Goal: Navigation & Orientation: Understand site structure

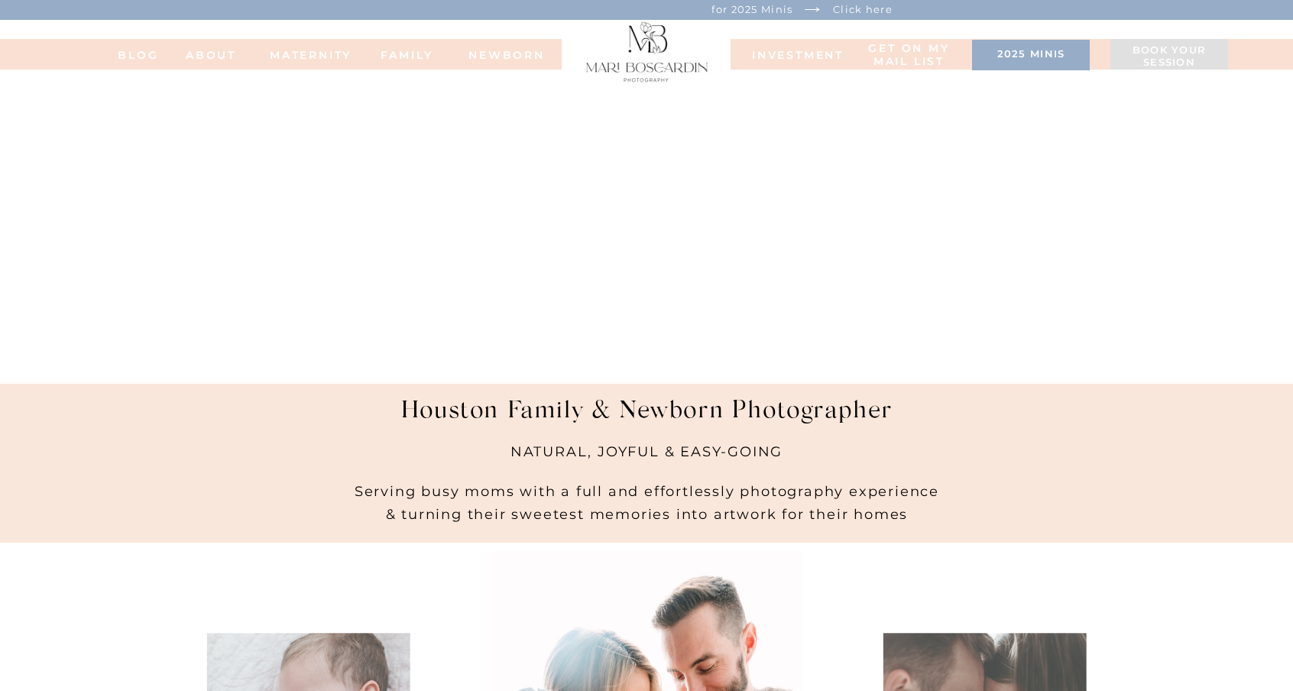
click at [892, 53] on nav "Get on my MAIL list" at bounding box center [909, 55] width 86 height 27
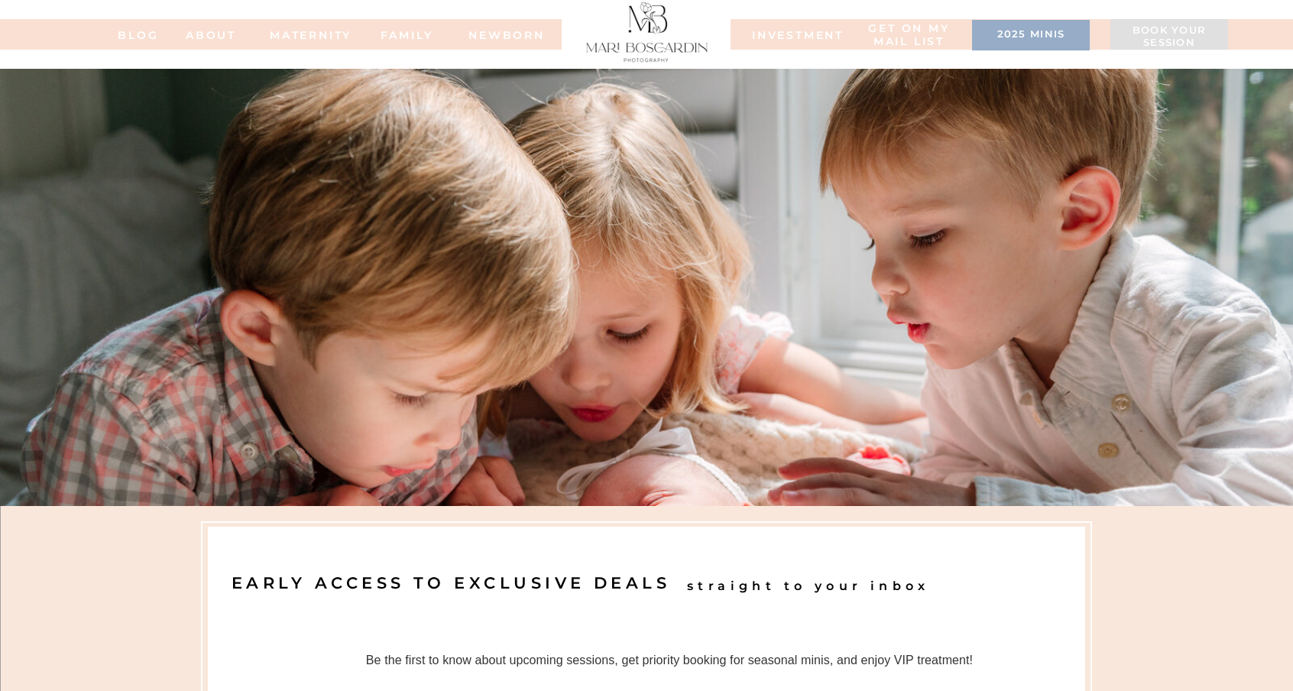
click at [779, 42] on div at bounding box center [644, 34] width 1571 height 31
click at [787, 31] on nav "INVESTMENT" at bounding box center [790, 34] width 76 height 11
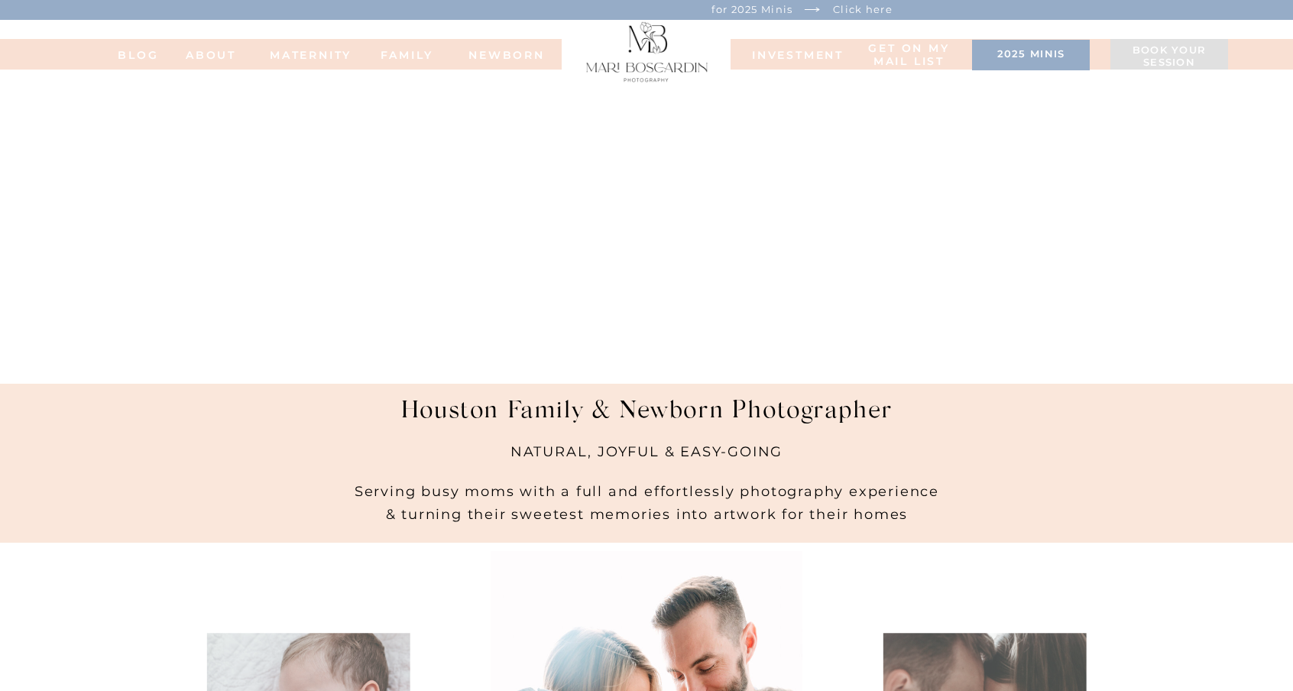
drag, startPoint x: 1102, startPoint y: 120, endPoint x: 1106, endPoint y: 109, distance: 11.4
